Goal: Task Accomplishment & Management: Use online tool/utility

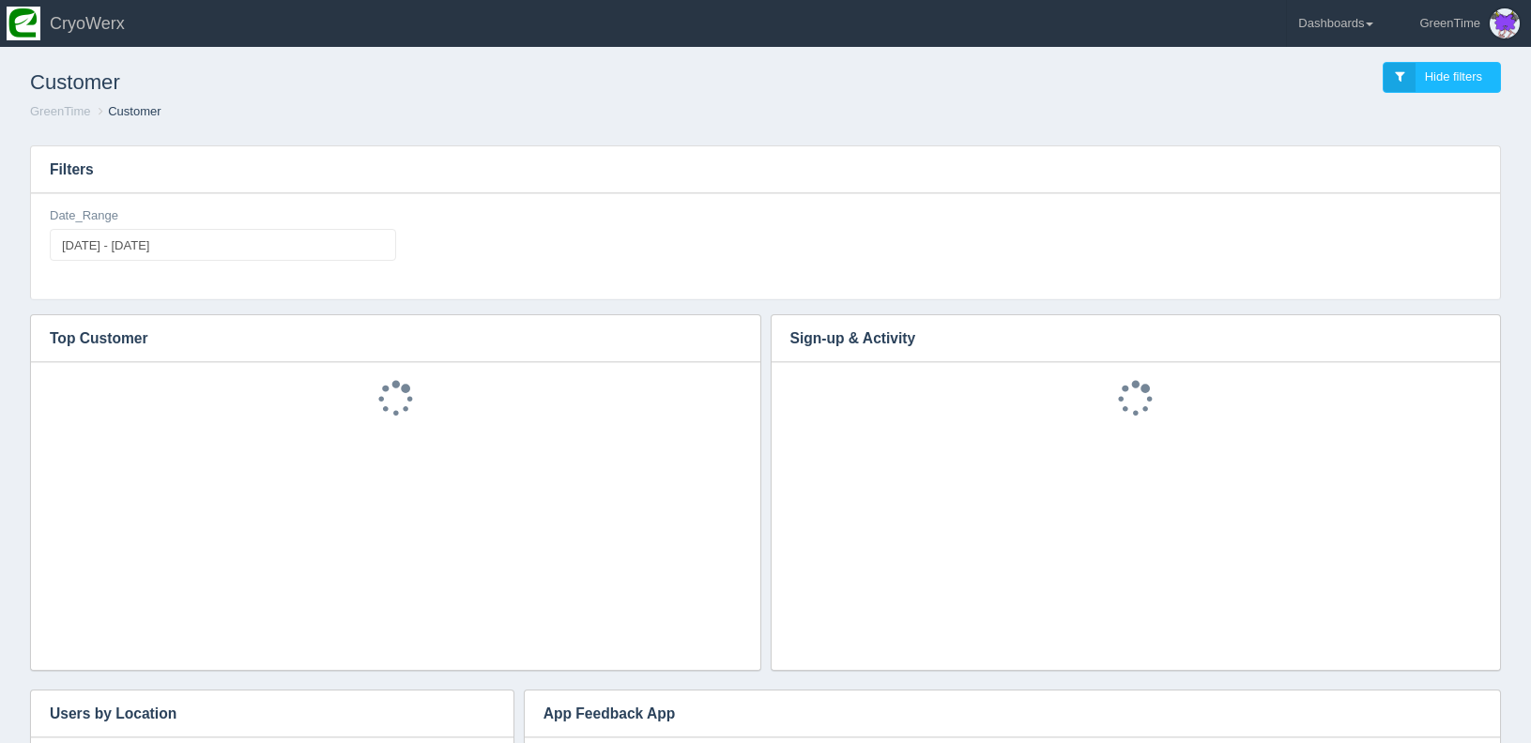
scroll to position [263, 692]
type input "[DATE]"
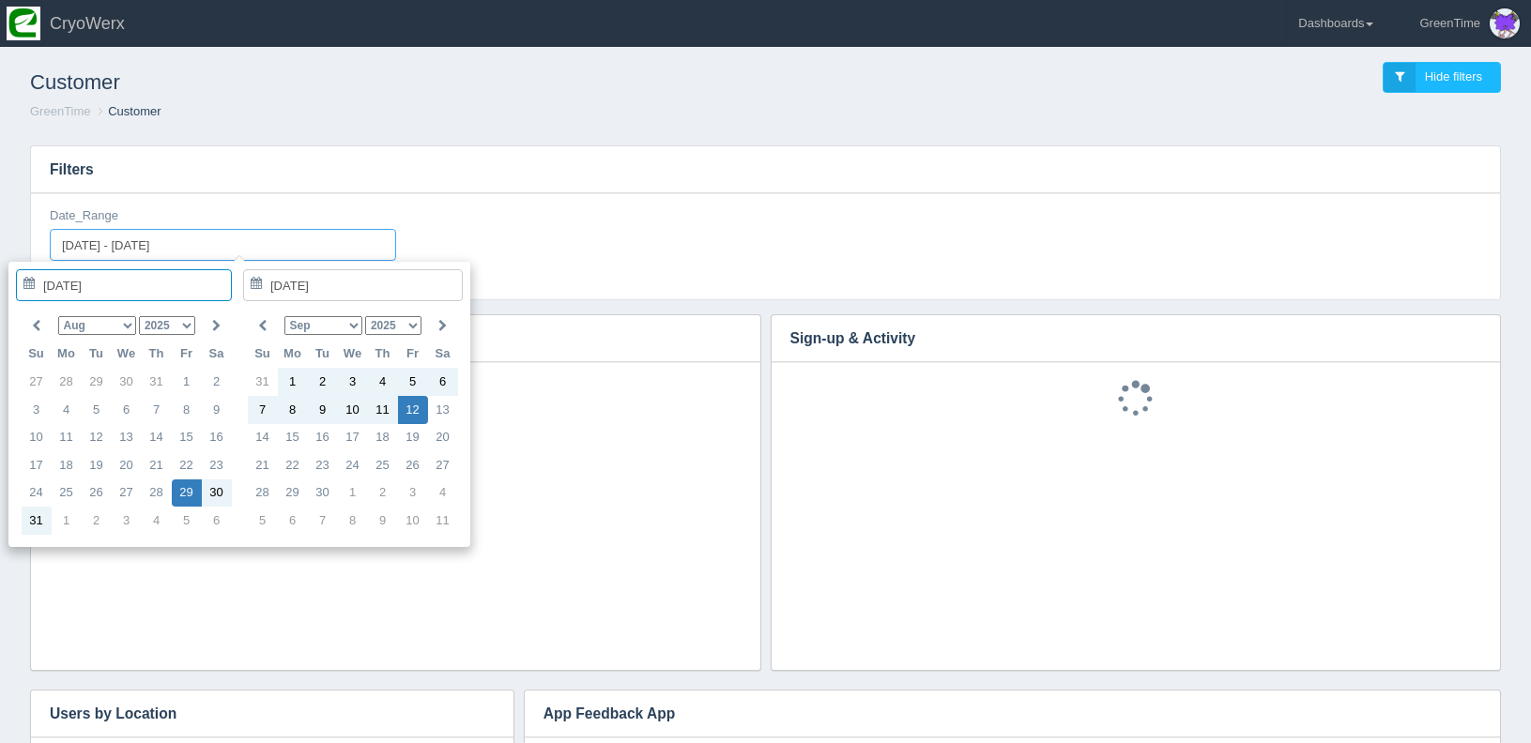
click at [261, 241] on input "[DATE] - [DATE]" at bounding box center [223, 245] width 346 height 32
click at [123, 324] on select "Jan Feb Mar Apr May Jun [DATE] Aug Sep Oct Nov Dec" at bounding box center [97, 325] width 78 height 19
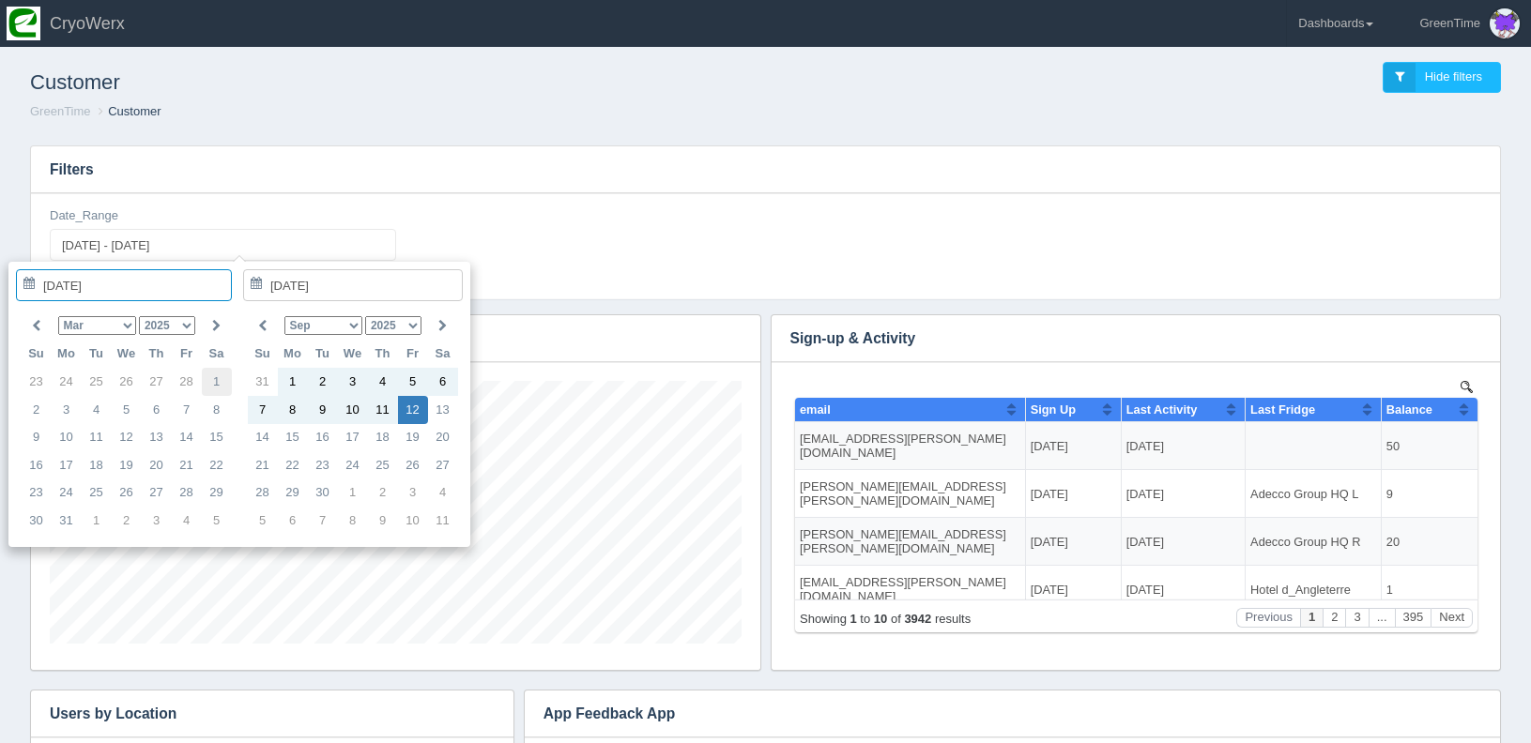
type input "[DATE]"
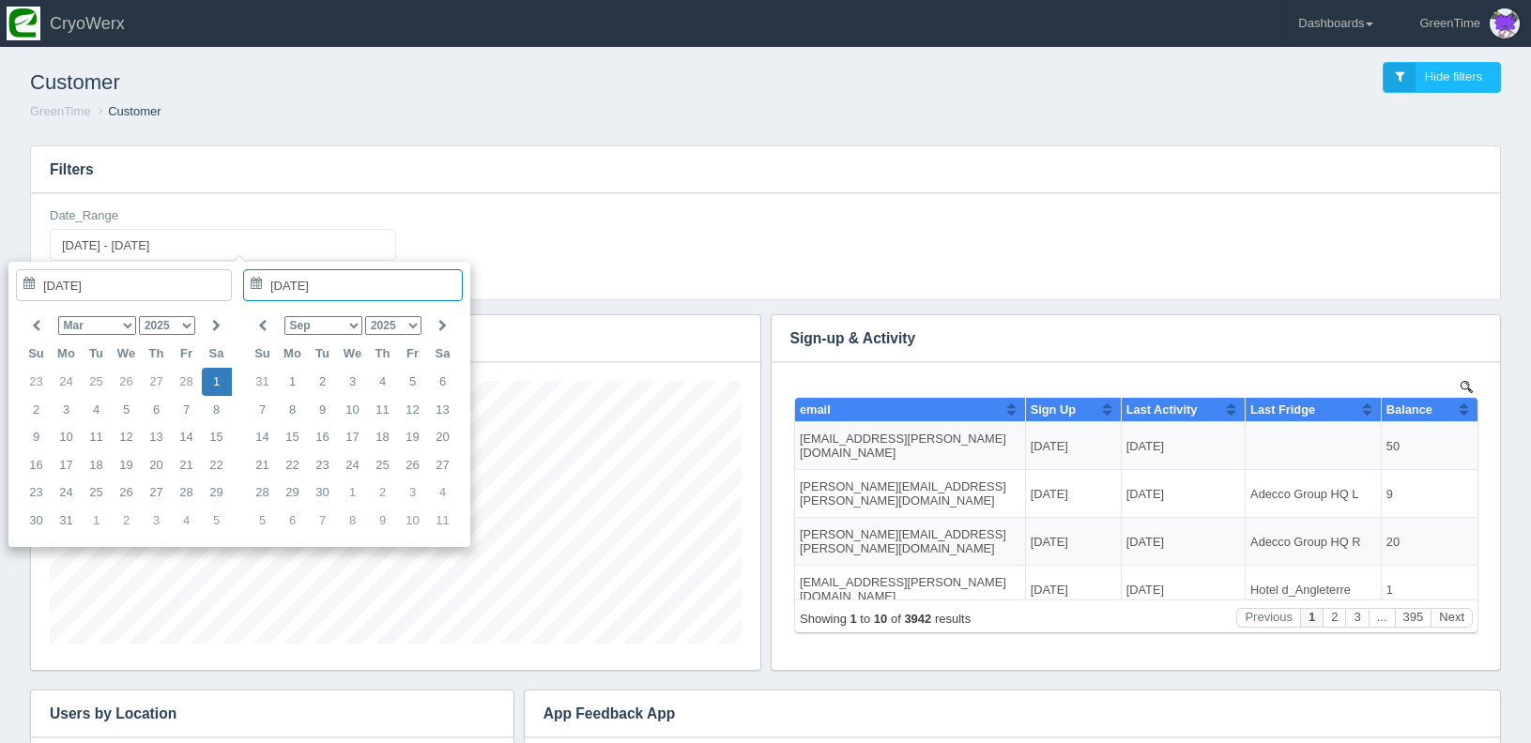
click at [117, 330] on select "Jan Feb Mar Apr May Jun [DATE] Aug Sep Oct Nov Dec" at bounding box center [97, 325] width 78 height 19
click at [339, 318] on select "Jan Feb Mar Apr May Jun [DATE] Aug Sep Oct Nov Dec" at bounding box center [323, 325] width 78 height 19
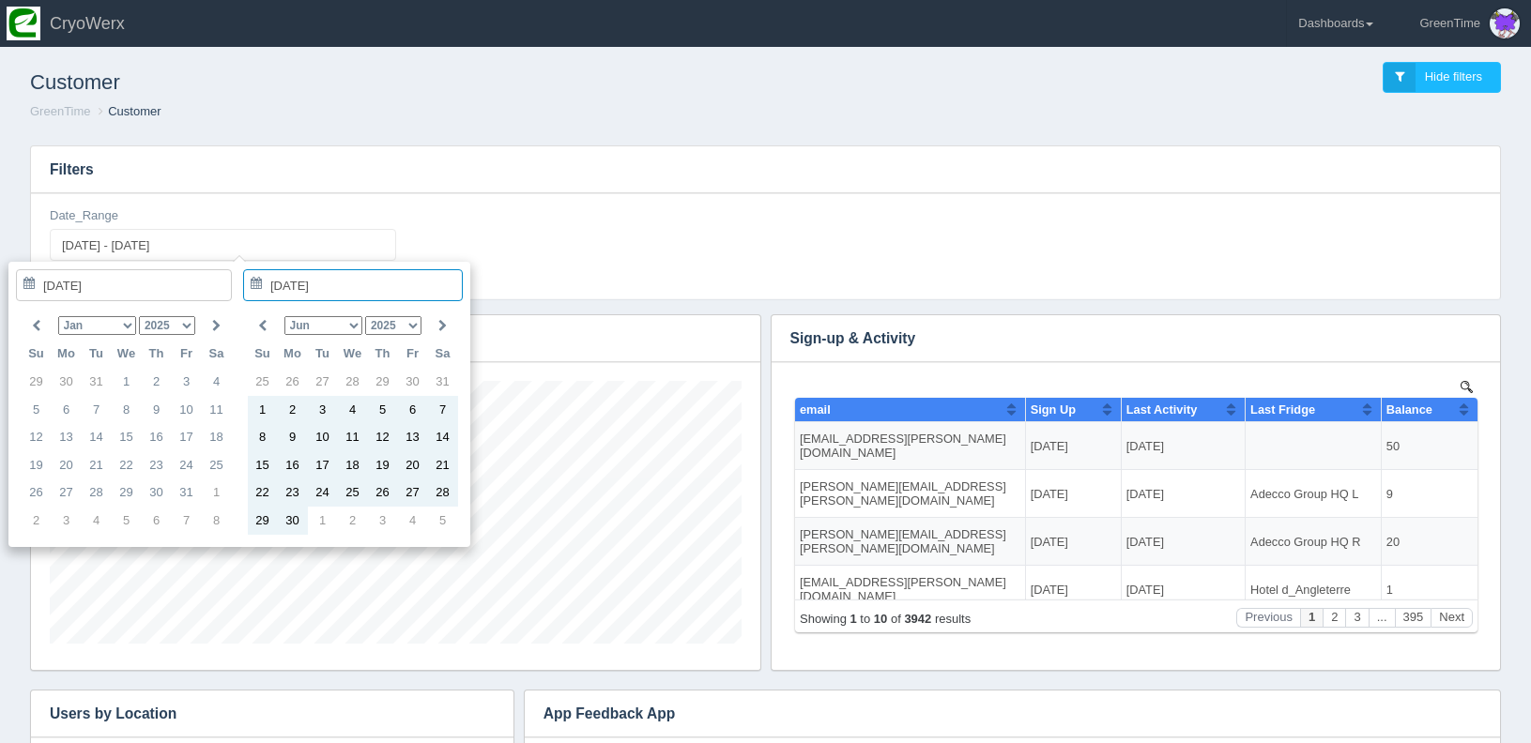
type input "[DATE]"
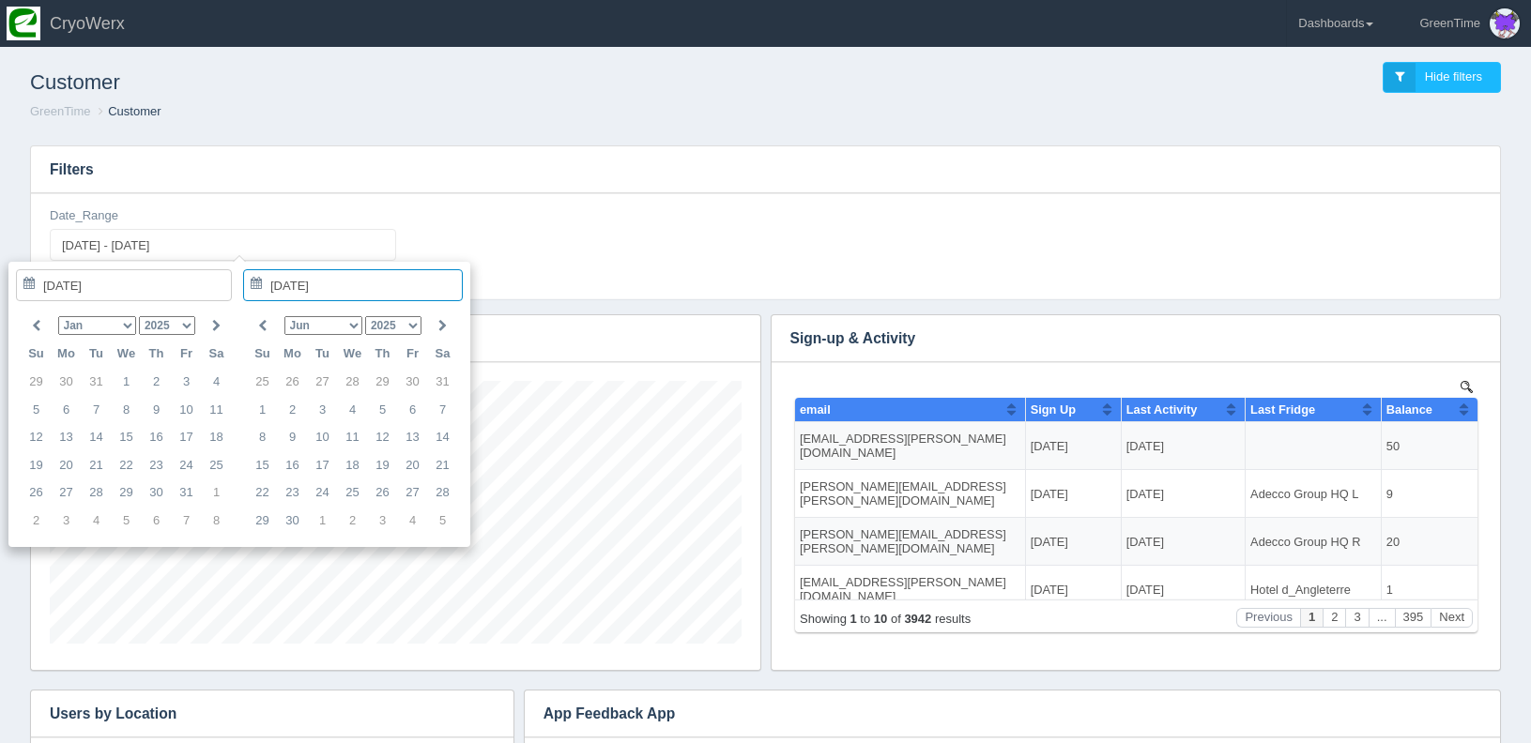
click at [588, 237] on div "Date_Range [DATE] - [DATE]" at bounding box center [765, 241] width 1446 height 69
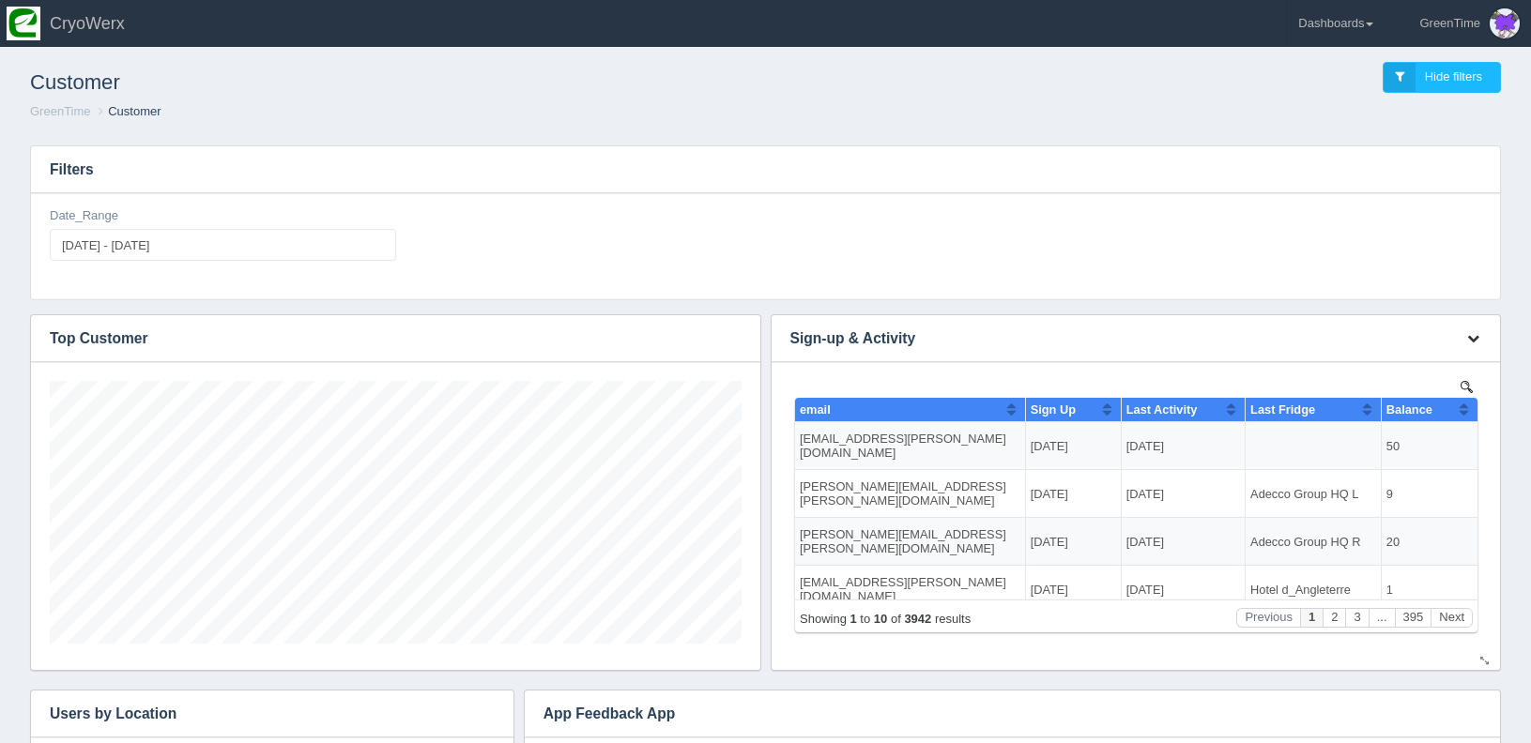
click at [1474, 335] on icon "button" at bounding box center [1473, 338] width 12 height 12
click at [1391, 369] on link "Download CSV" at bounding box center [1410, 366] width 150 height 27
